Goal: Navigation & Orientation: Find specific page/section

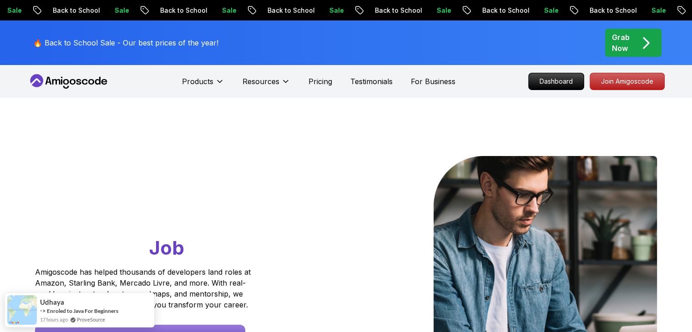
click at [568, 83] on p "Dashboard" at bounding box center [556, 81] width 52 height 15
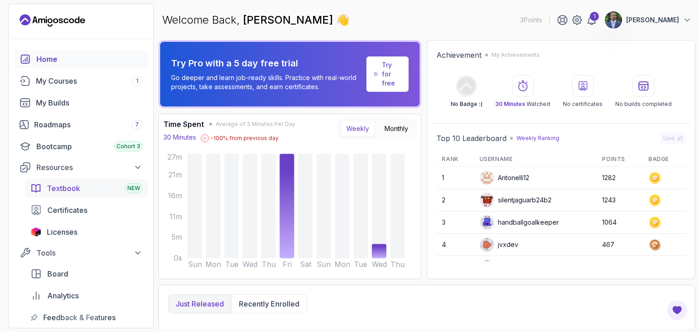
click at [71, 187] on span "Textbook" at bounding box center [63, 188] width 33 height 11
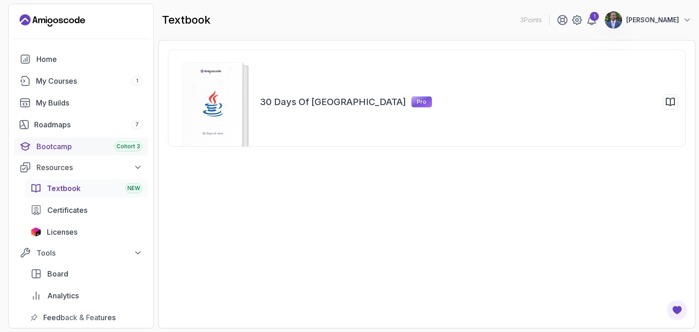
click at [65, 148] on div "Bootcamp Cohort 3" at bounding box center [89, 146] width 106 height 11
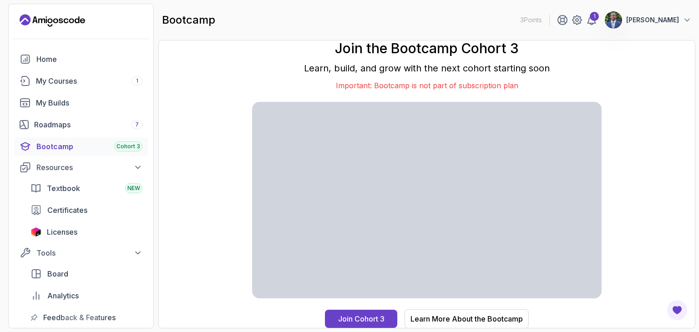
click at [389, 84] on p "Important: Bootcamp is not part of subscription plan" at bounding box center [426, 85] width 349 height 11
click at [462, 320] on div "Learn More About the Bootcamp" at bounding box center [466, 318] width 112 height 11
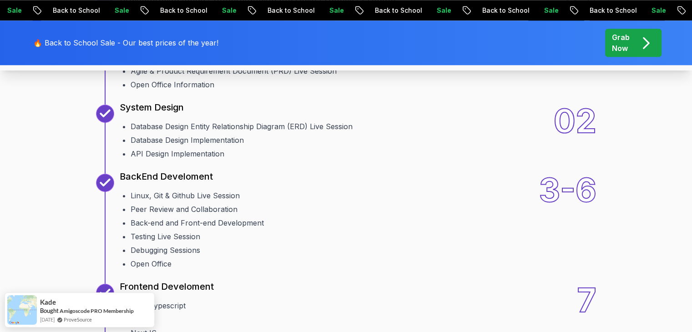
scroll to position [1159, 0]
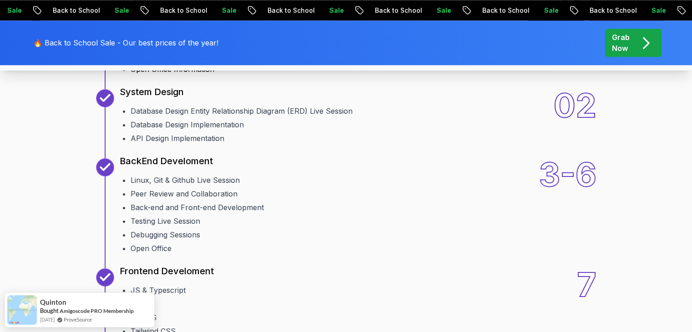
drag, startPoint x: 130, startPoint y: 171, endPoint x: 351, endPoint y: 164, distance: 221.6
click at [351, 75] on ul "Welcome Team Formation Projects Brainstorming Session Agile & Product Requireme…" at bounding box center [273, 39] width 306 height 69
click at [322, 201] on div "10 Weeks Curriculum Discover a detailed curriculum that guides you through key …" at bounding box center [346, 278] width 637 height 805
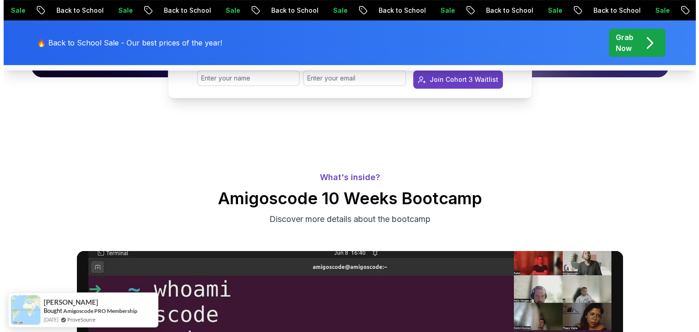
scroll to position [0, 0]
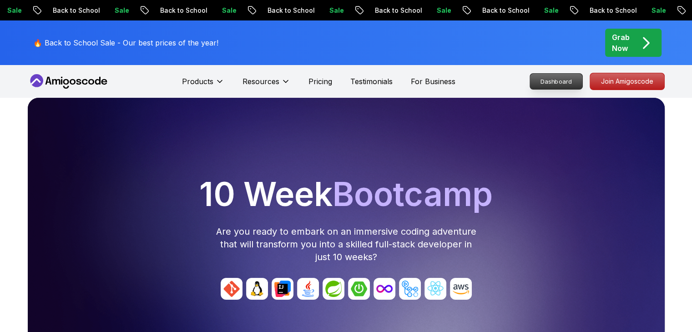
click at [549, 76] on p "Dashboard" at bounding box center [556, 81] width 52 height 15
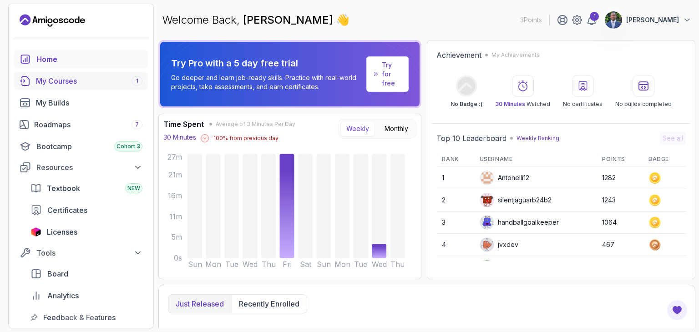
click at [105, 80] on div "My Courses 1" at bounding box center [89, 80] width 106 height 11
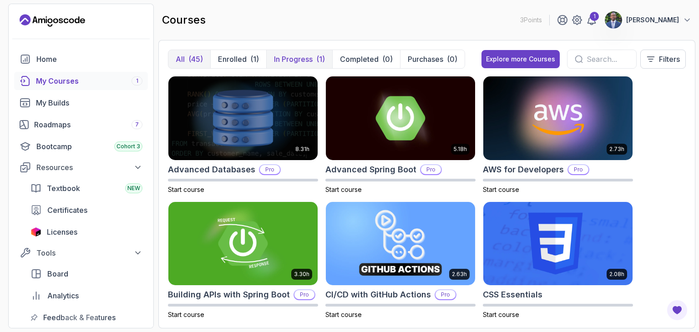
click at [274, 59] on p "In Progress" at bounding box center [293, 59] width 39 height 11
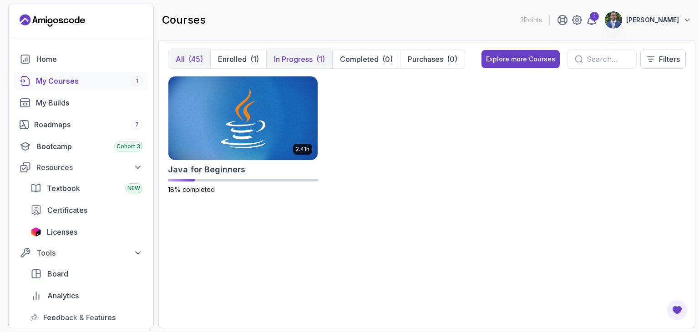
click at [197, 60] on div "(45)" at bounding box center [195, 59] width 15 height 11
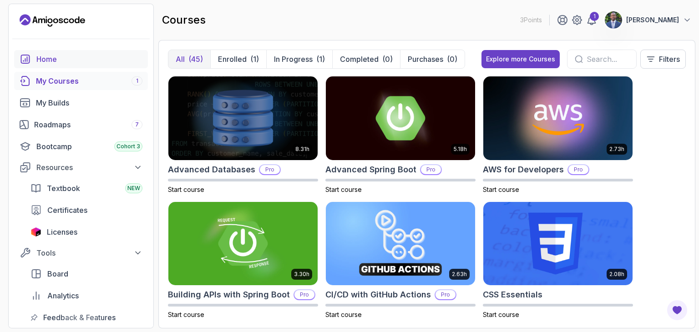
click at [63, 58] on div "Home" at bounding box center [89, 59] width 106 height 11
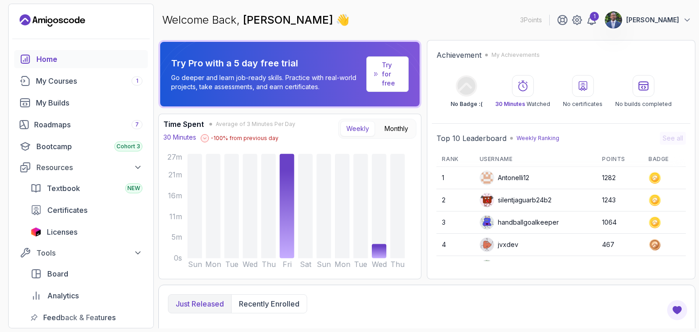
click at [673, 16] on p "[PERSON_NAME]" at bounding box center [652, 19] width 53 height 9
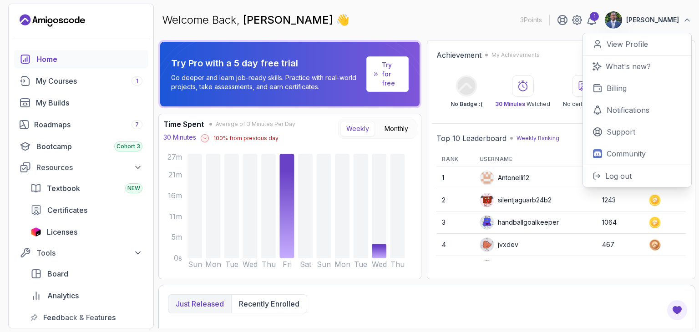
click at [673, 16] on p "[PERSON_NAME]" at bounding box center [652, 19] width 53 height 9
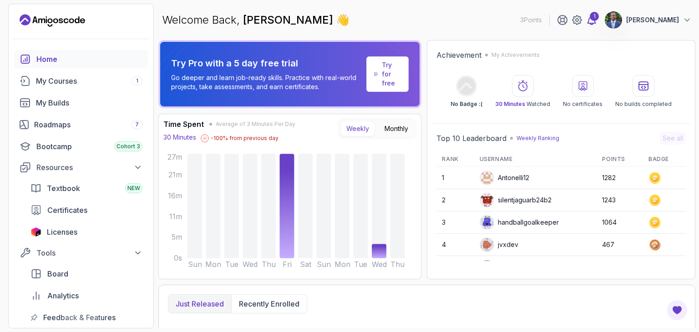
click at [595, 24] on icon at bounding box center [592, 19] width 8 height 9
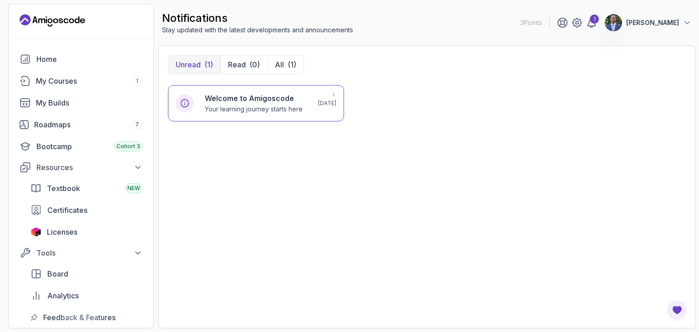
click at [289, 96] on h6 "Welcome to Amigoscode" at bounding box center [254, 98] width 98 height 11
